Goal: Register for event/course

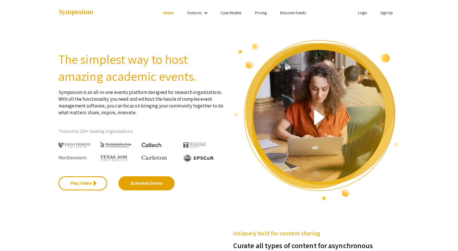
click at [388, 12] on link "Sign Up" at bounding box center [387, 12] width 12 height 5
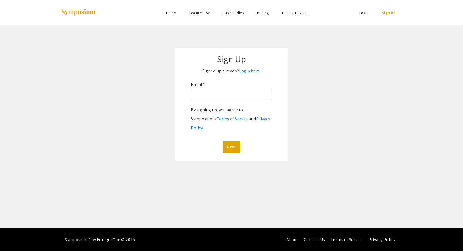
click at [219, 88] on div "Email: * By signing up, you agree to Symposium’s Terms of Service and Privacy P…" at bounding box center [231, 116] width 81 height 73
click at [220, 91] on input "Email: *" at bounding box center [231, 94] width 81 height 11
type input "aronsoev@oregonstate.edu"
click at [222, 141] on button "Next" at bounding box center [231, 147] width 18 height 12
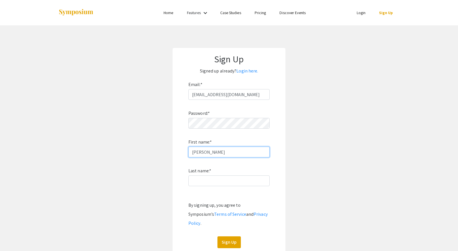
type input "Evan"
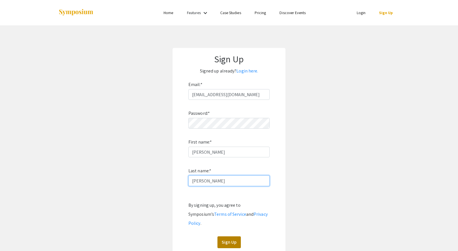
type input "Aronson"
click at [233, 237] on button "Sign Up" at bounding box center [229, 243] width 23 height 12
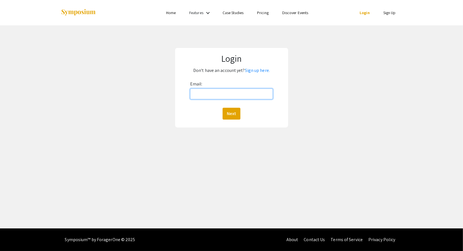
click at [254, 91] on input "Email:" at bounding box center [231, 94] width 83 height 11
type input "aronsoev@oregonstate.edu"
click at [236, 112] on button "Next" at bounding box center [231, 114] width 18 height 12
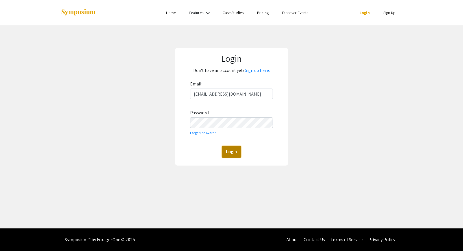
click at [230, 148] on button "Login" at bounding box center [231, 152] width 19 height 12
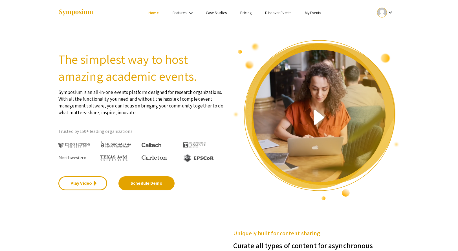
click at [71, 12] on img at bounding box center [75, 13] width 35 height 8
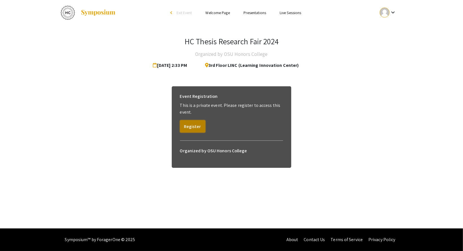
click at [190, 123] on button "Register" at bounding box center [192, 126] width 25 height 12
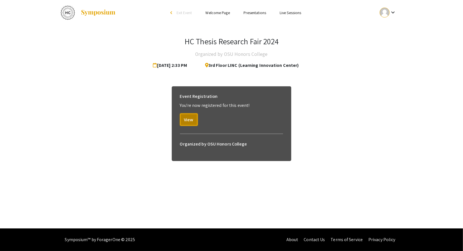
click at [190, 123] on button "View" at bounding box center [189, 119] width 18 height 12
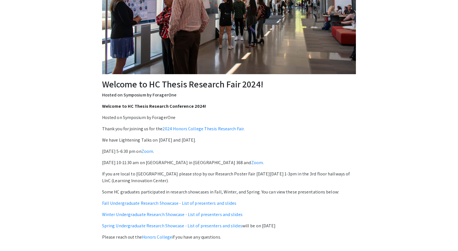
scroll to position [123, 0]
click at [190, 128] on link "2024 Honors College Thesis Research Fair" at bounding box center [203, 129] width 81 height 6
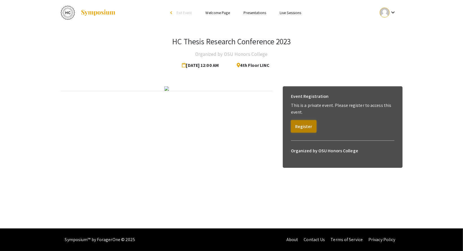
click at [292, 124] on button "Register" at bounding box center [303, 126] width 25 height 12
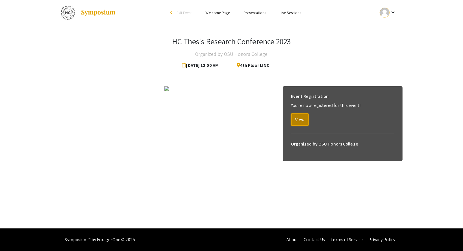
click at [292, 124] on button "View" at bounding box center [300, 119] width 18 height 12
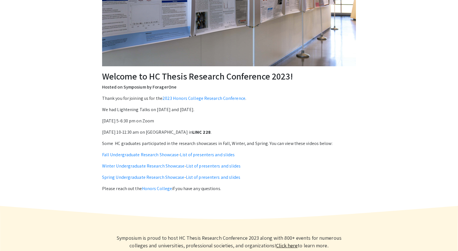
scroll to position [179, 0]
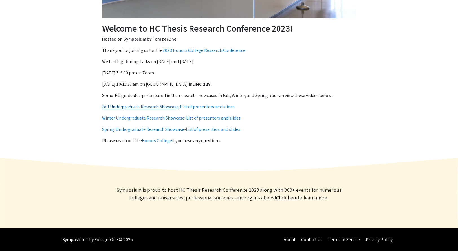
click at [169, 107] on link "Fall Undergraduate Research Showcase" at bounding box center [140, 107] width 77 height 6
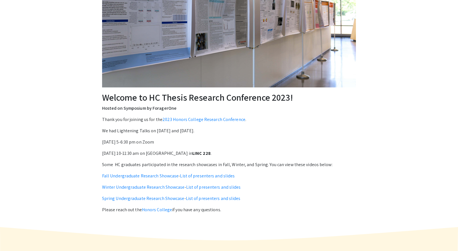
scroll to position [110, 0]
click at [169, 175] on link "Fall Undergraduate Research Showcase" at bounding box center [140, 176] width 77 height 6
click at [197, 175] on link "List of presenters and slides" at bounding box center [207, 176] width 55 height 6
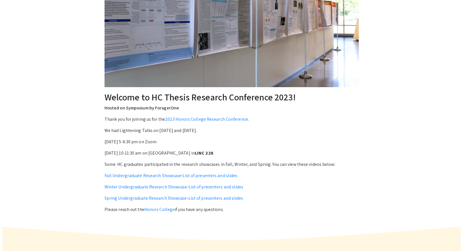
scroll to position [0, 0]
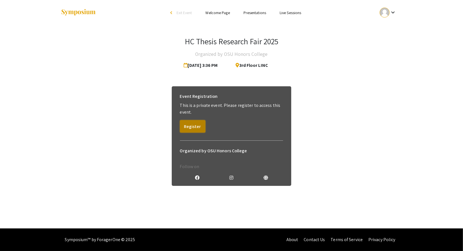
click at [195, 125] on button "Register" at bounding box center [192, 126] width 25 height 12
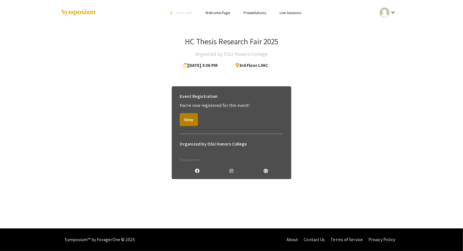
click at [187, 119] on button "View" at bounding box center [189, 119] width 18 height 12
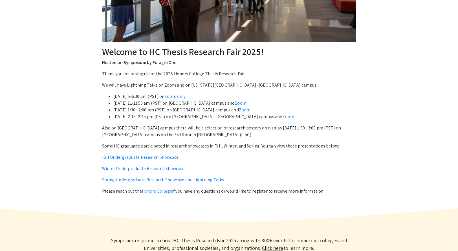
scroll to position [156, 0]
click at [145, 155] on link "Fall Undergraduate Research Showcase" at bounding box center [140, 157] width 77 height 6
click at [173, 168] on link "Winter Undergraduate Research Showcase" at bounding box center [143, 168] width 83 height 6
click at [195, 180] on link "Spring Undergraduate Research Showcase and Lightning Talks" at bounding box center [163, 180] width 122 height 6
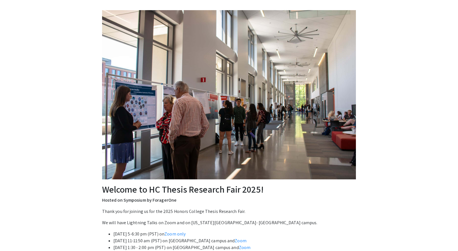
scroll to position [0, 0]
